Goal: Find specific page/section: Find specific page/section

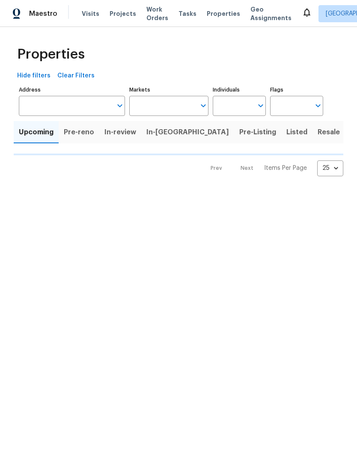
scroll to position [1, 0]
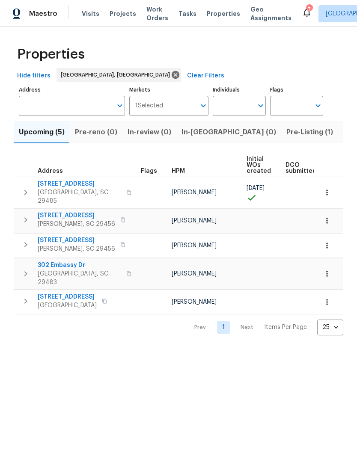
click at [89, 293] on span "[STREET_ADDRESS]" at bounding box center [67, 297] width 59 height 9
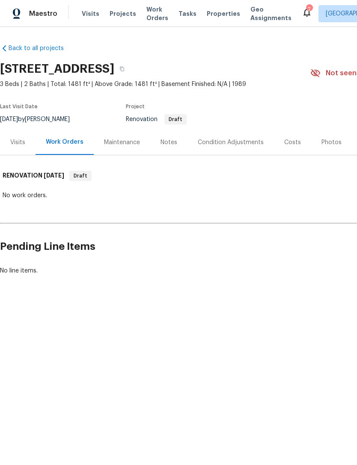
click at [231, 148] on div "Condition Adjustments" at bounding box center [230, 142] width 86 height 25
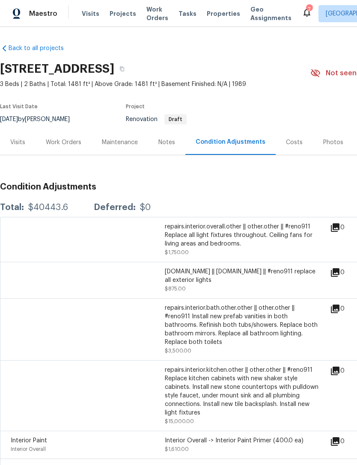
click at [70, 141] on div "Work Orders" at bounding box center [63, 142] width 35 height 9
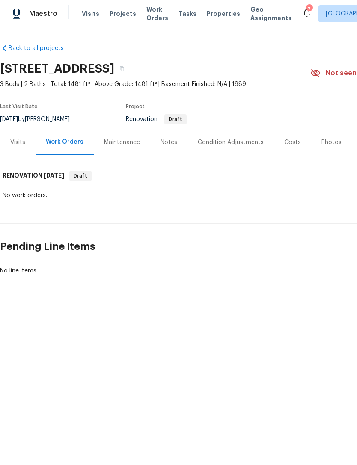
click at [231, 145] on div "Condition Adjustments" at bounding box center [231, 142] width 66 height 9
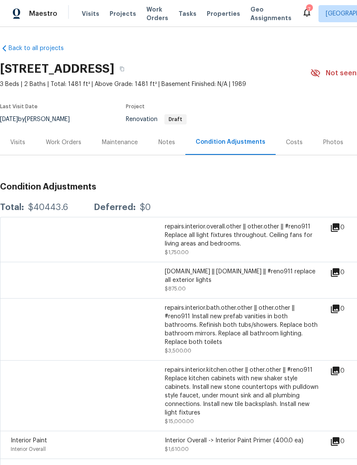
click at [289, 25] on div "Maestro Visits Projects Work Orders Tasks Properties Geo Assignments 7 Charlest…" at bounding box center [178, 13] width 357 height 27
click at [306, 10] on div "7" at bounding box center [309, 9] width 6 height 9
click at [303, 15] on icon at bounding box center [306, 13] width 7 height 9
